Goal: Find contact information: Find contact information

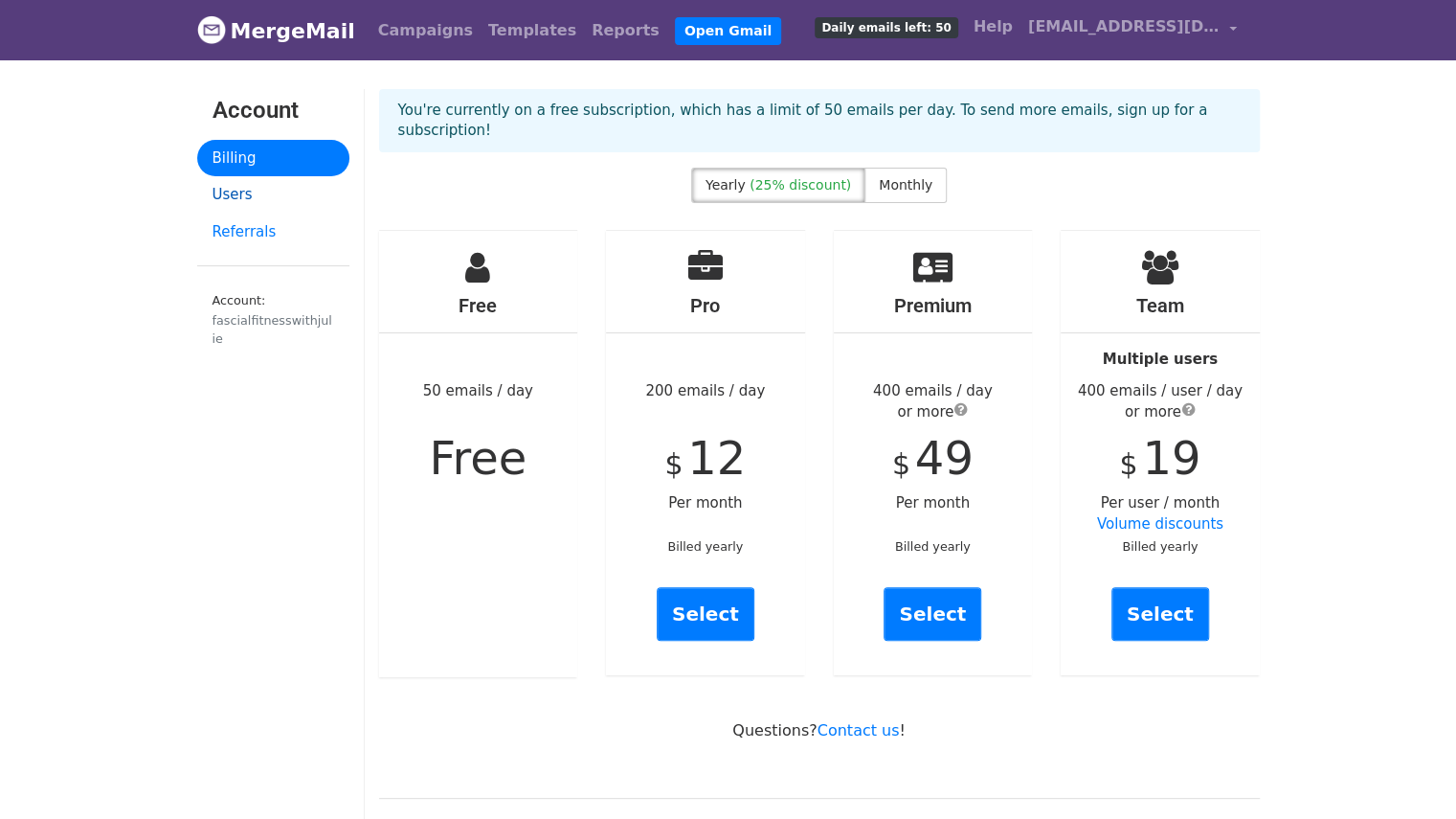
click at [231, 192] on link "Users" at bounding box center [274, 194] width 152 height 37
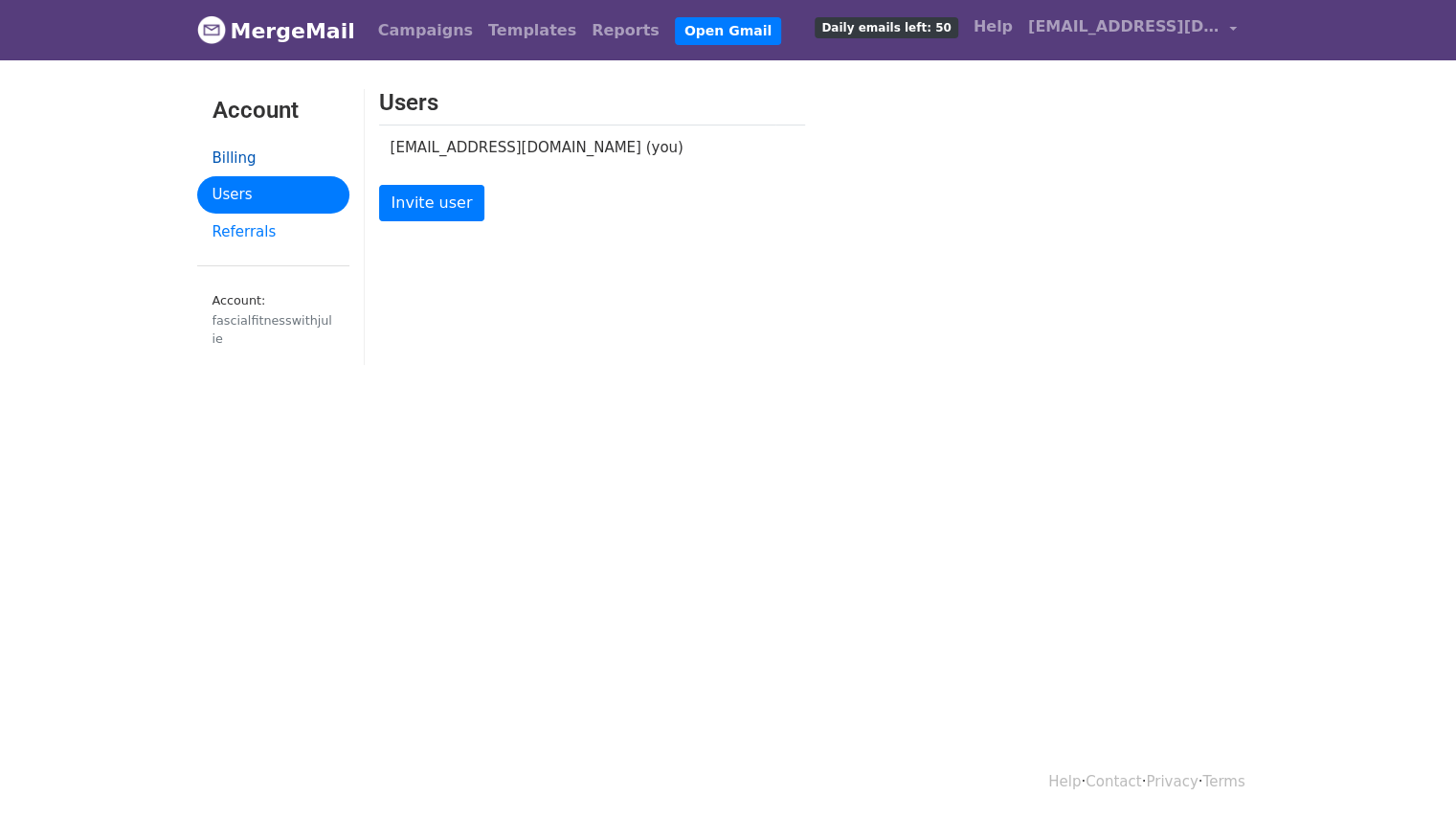
click at [226, 156] on link "Billing" at bounding box center [274, 158] width 152 height 37
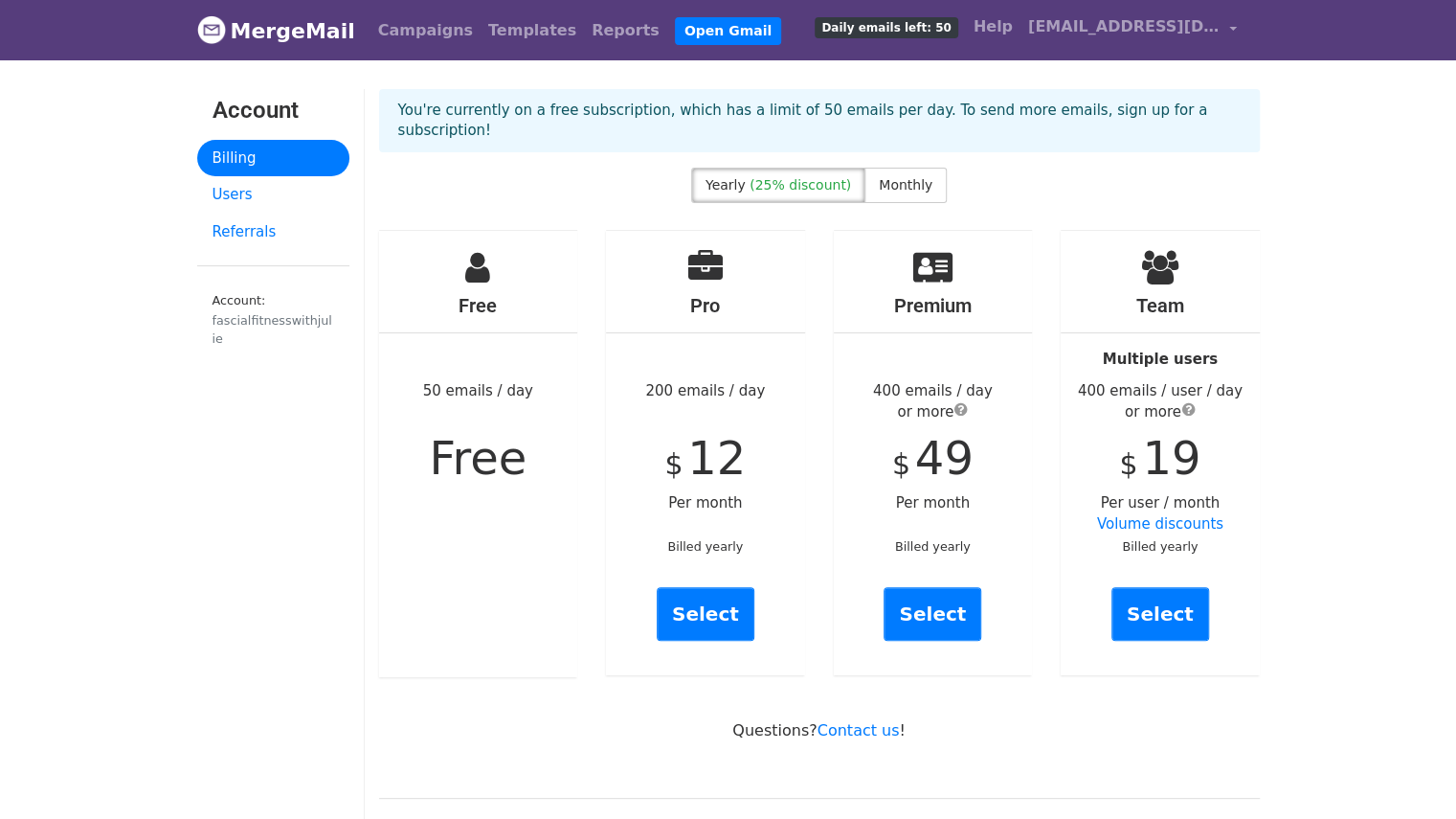
click at [784, 177] on span "(25% discount)" at bounding box center [801, 184] width 102 height 15
click at [862, 721] on link "Contact us" at bounding box center [859, 730] width 82 height 18
